Goal: Information Seeking & Learning: Learn about a topic

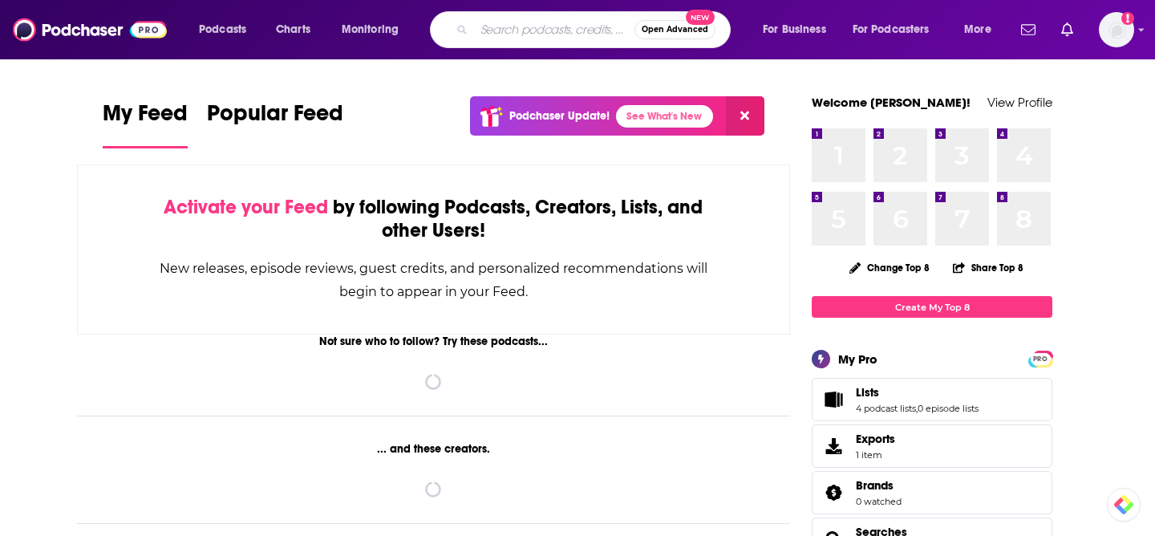
click at [525, 30] on input "Search podcasts, credits, & more..." at bounding box center [554, 30] width 160 height 26
